Goal: Complete application form

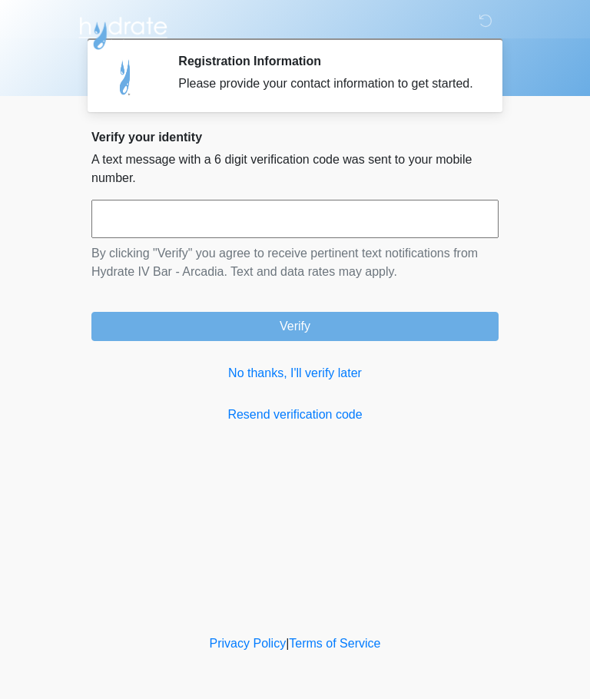
click at [435, 236] on input "text" at bounding box center [294, 219] width 407 height 38
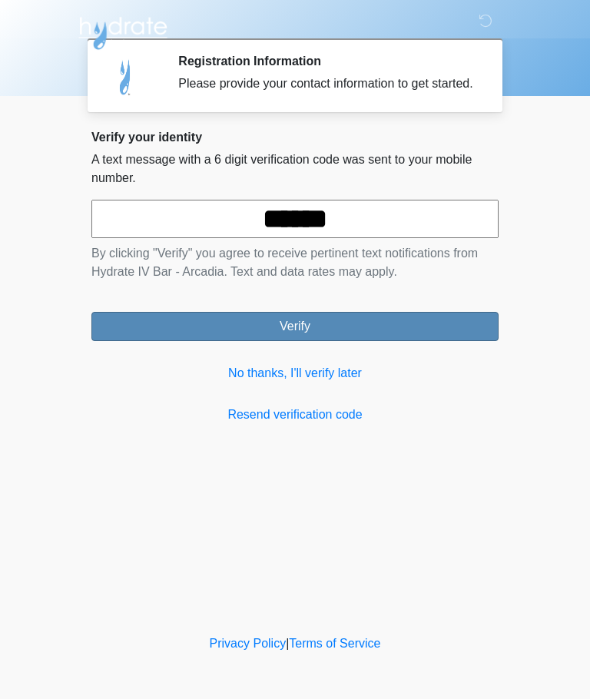
type input "******"
click at [380, 341] on button "Verify" at bounding box center [294, 326] width 407 height 29
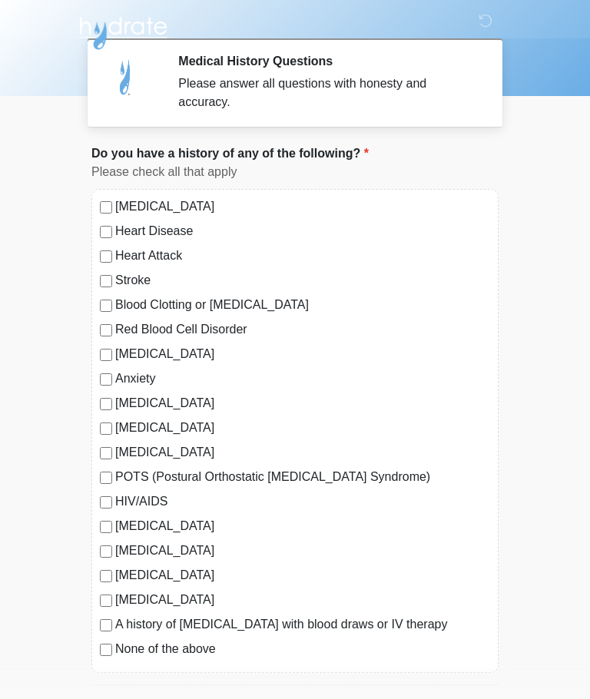
click at [121, 667] on div "[MEDICAL_DATA] Heart Disease Heart Attack Stroke Blood Clotting or [MEDICAL_DAT…" at bounding box center [294, 431] width 407 height 484
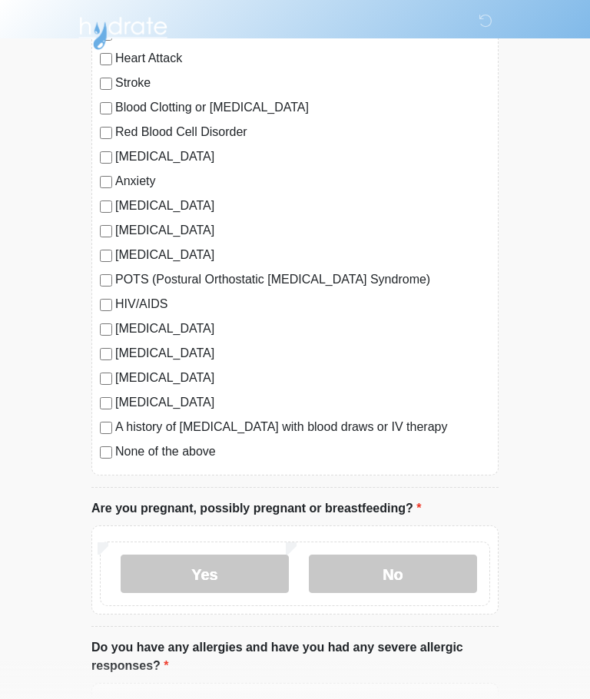
scroll to position [197, 0]
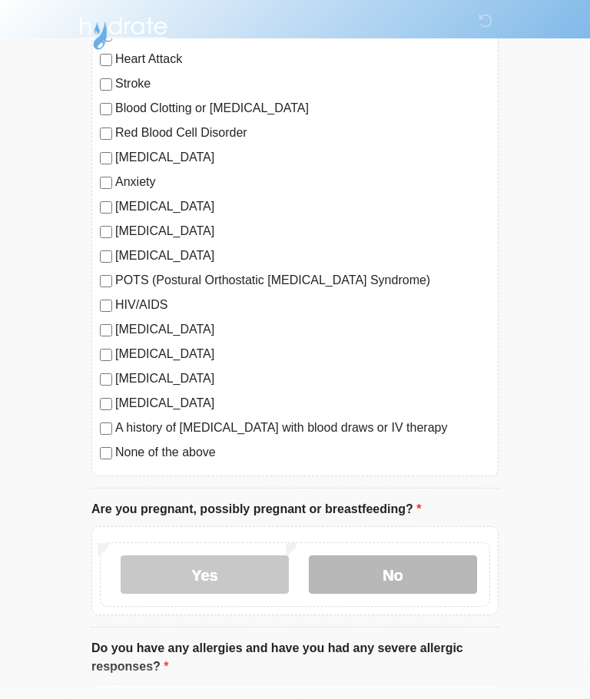
click at [414, 578] on label "No" at bounding box center [393, 575] width 168 height 38
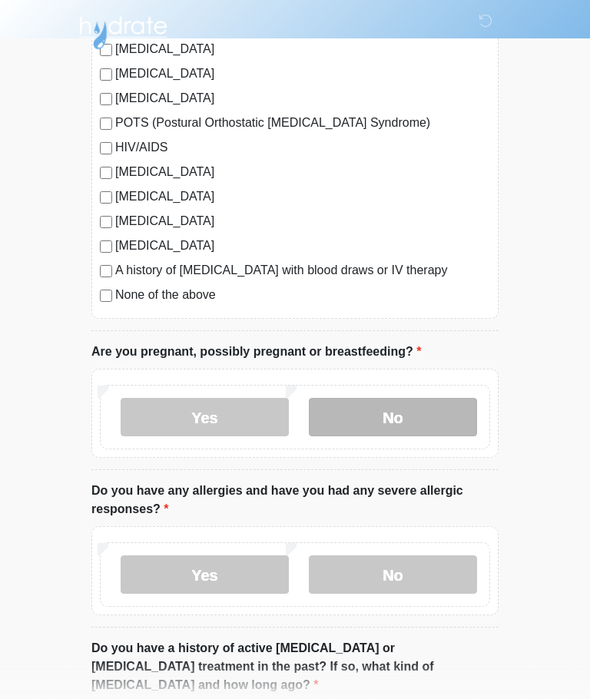
scroll to position [354, 0]
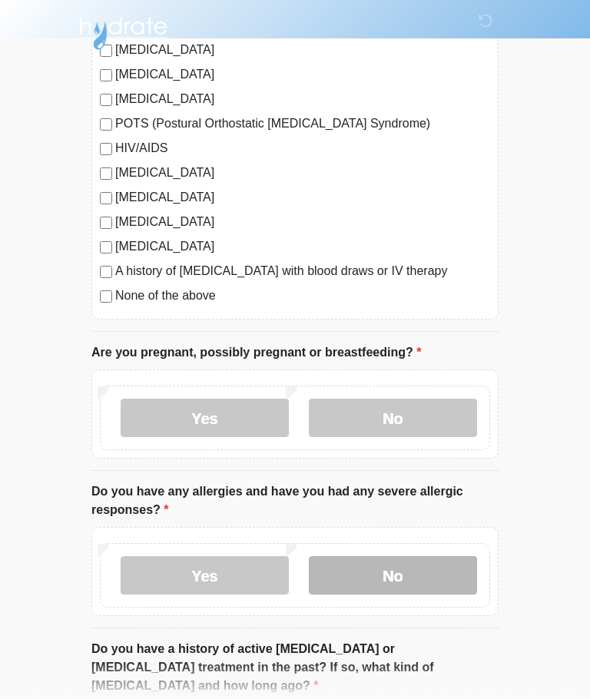
click at [427, 580] on label "No" at bounding box center [393, 576] width 168 height 38
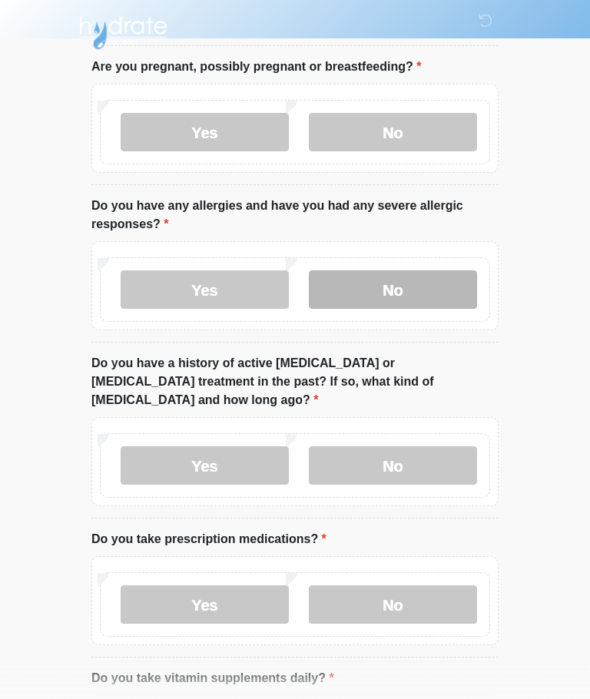
scroll to position [640, 0]
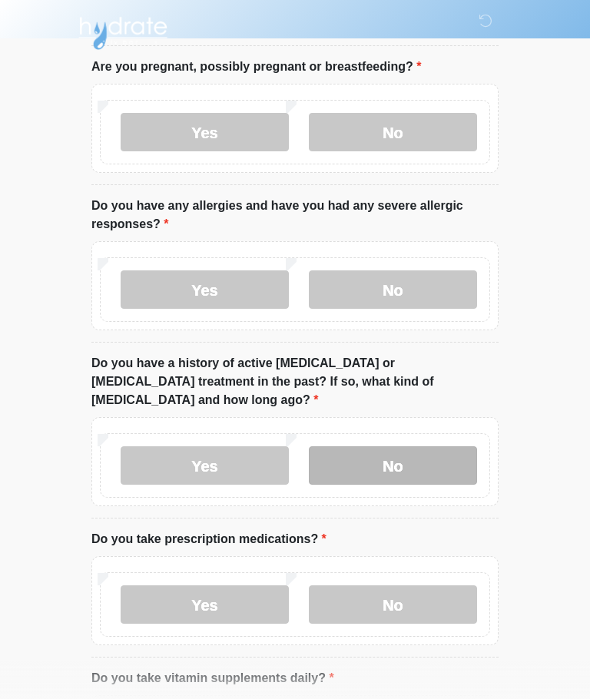
click at [432, 448] on label "No" at bounding box center [393, 466] width 168 height 38
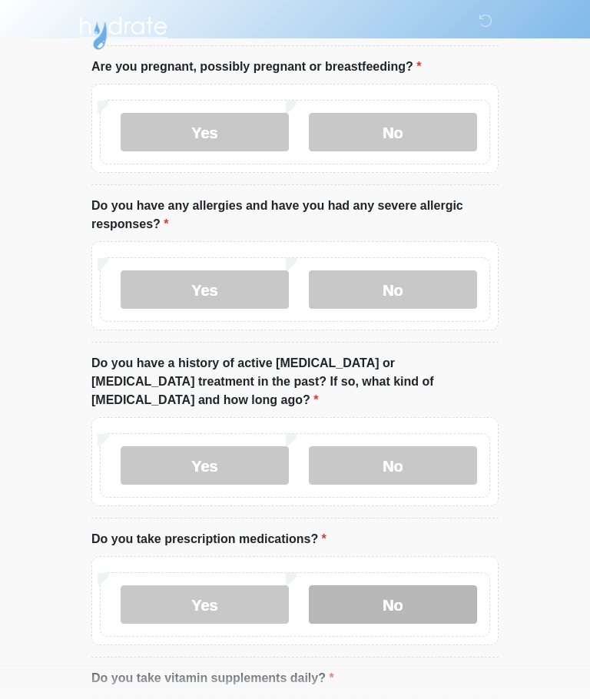
click at [433, 593] on label "No" at bounding box center [393, 605] width 168 height 38
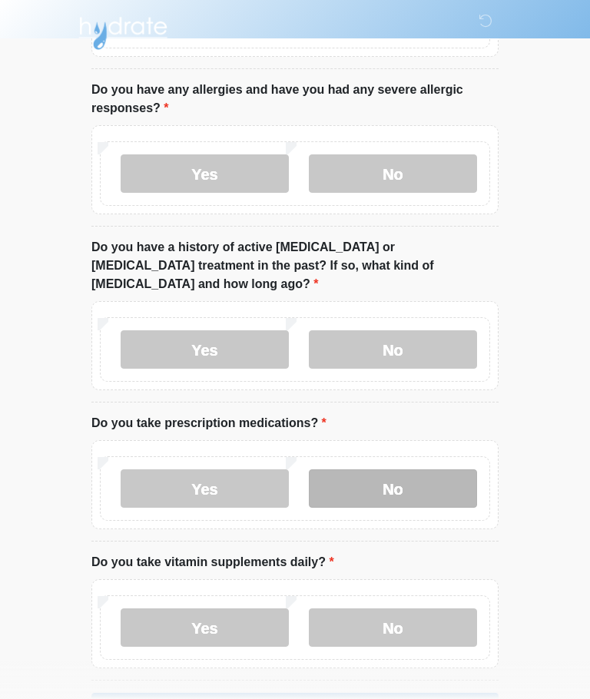
scroll to position [788, 0]
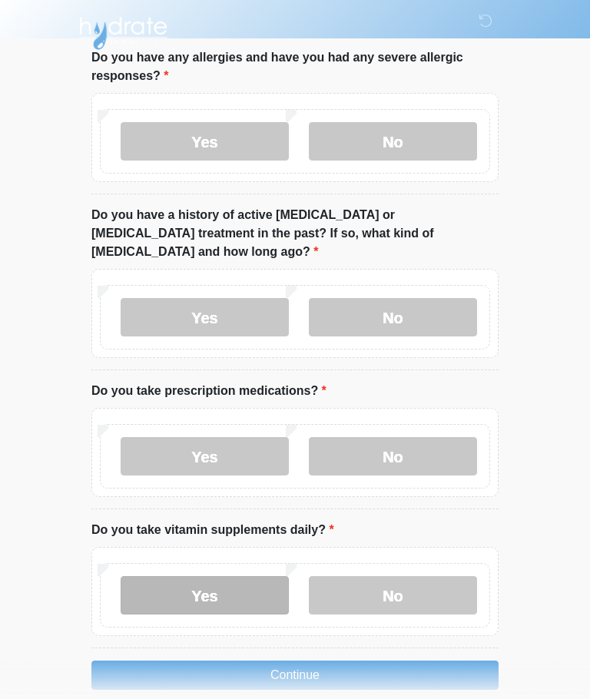
click at [184, 589] on label "Yes" at bounding box center [205, 595] width 168 height 38
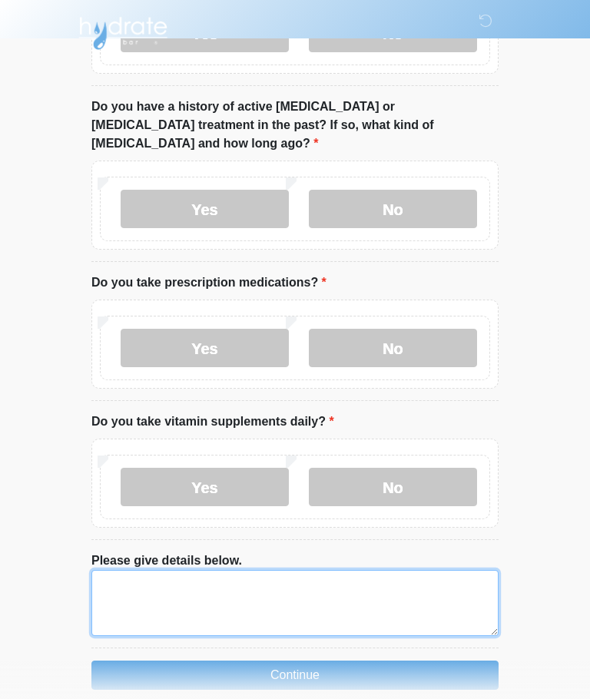
click at [454, 584] on textarea "Please give details below." at bounding box center [294, 603] width 407 height 66
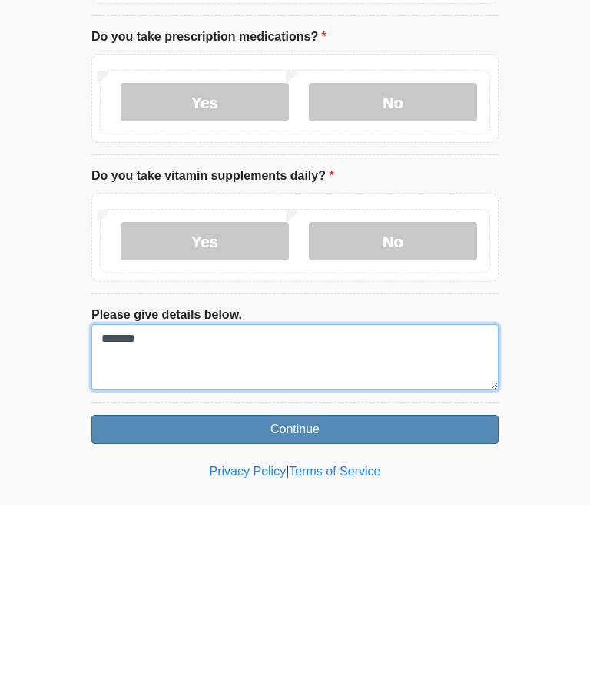
type textarea "*******"
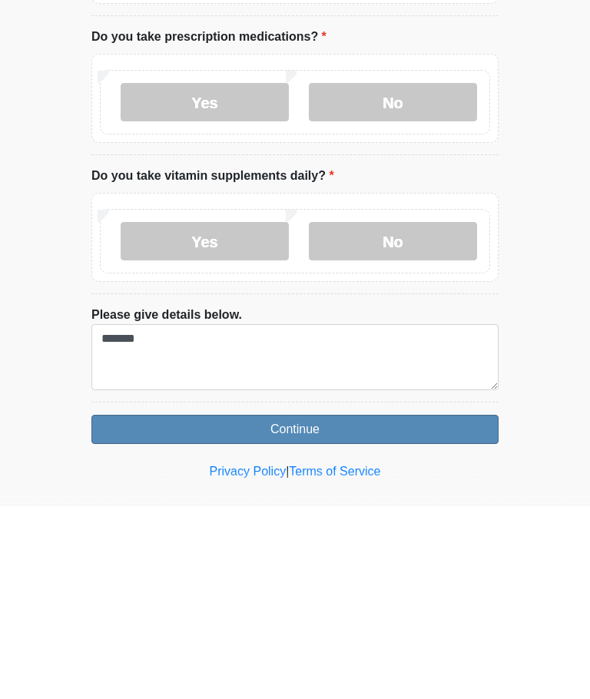
click at [371, 608] on button "Continue" at bounding box center [294, 622] width 407 height 29
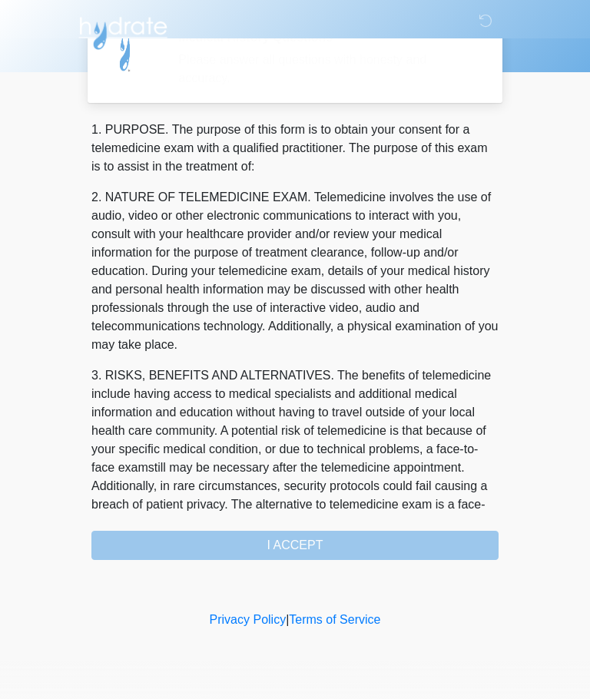
scroll to position [0, 0]
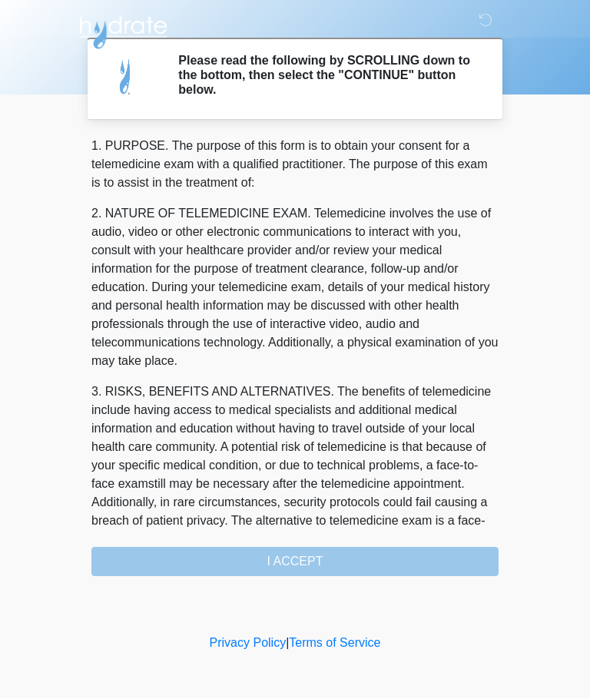
click at [357, 564] on div "1. PURPOSE. The purpose of this form is to obtain your consent for a telemedici…" at bounding box center [294, 358] width 407 height 440
click at [317, 556] on div "1. PURPOSE. The purpose of this form is to obtain your consent for a telemedici…" at bounding box center [294, 358] width 407 height 440
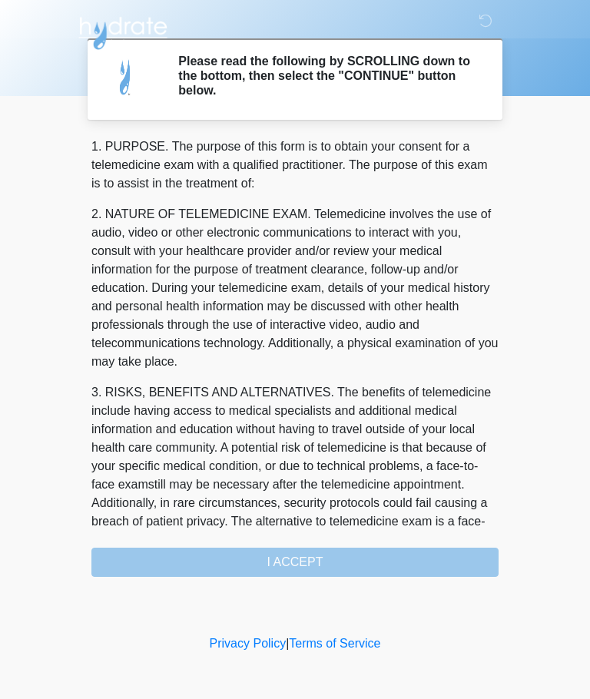
click at [362, 573] on div "1. PURPOSE. The purpose of this form is to obtain your consent for a telemedici…" at bounding box center [294, 358] width 407 height 440
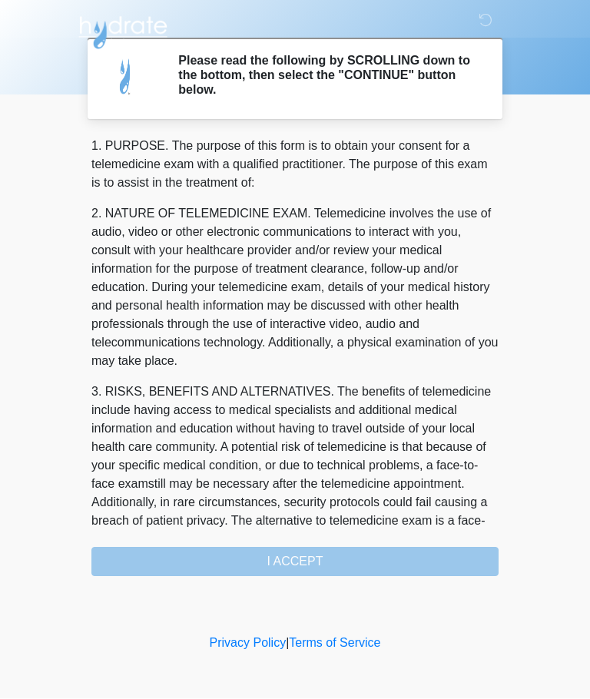
click at [319, 566] on div "1. PURPOSE. The purpose of this form is to obtain your consent for a telemedici…" at bounding box center [294, 358] width 407 height 440
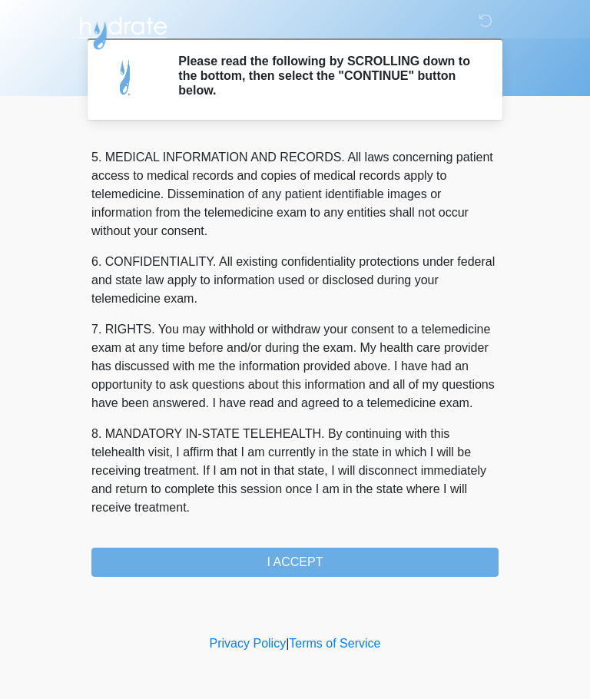
scroll to position [500, 0]
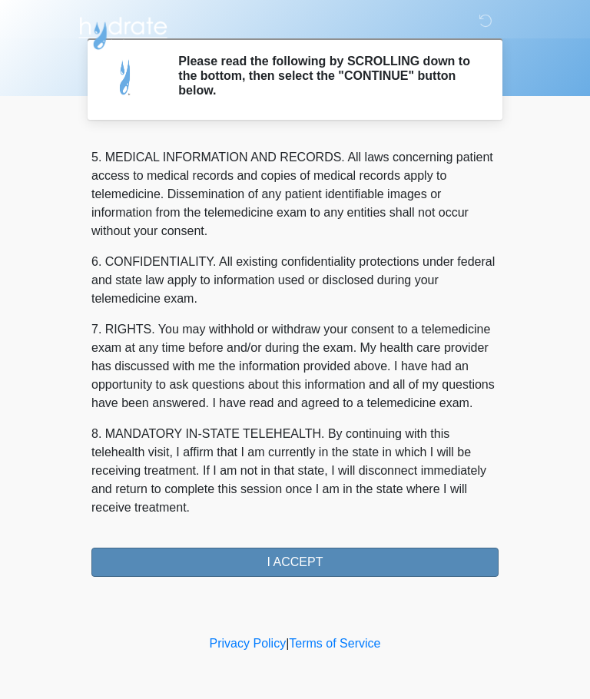
click at [327, 554] on button "I ACCEPT" at bounding box center [294, 562] width 407 height 29
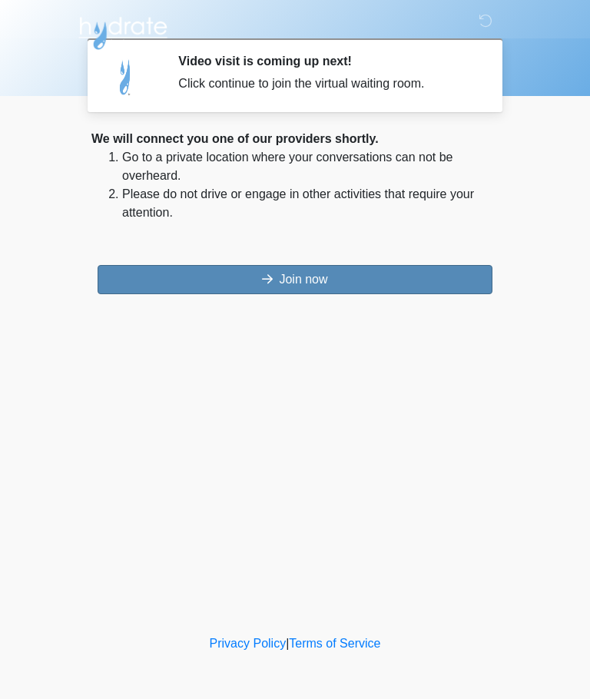
click at [366, 286] on button "Join now" at bounding box center [295, 279] width 395 height 29
